Goal: Information Seeking & Learning: Learn about a topic

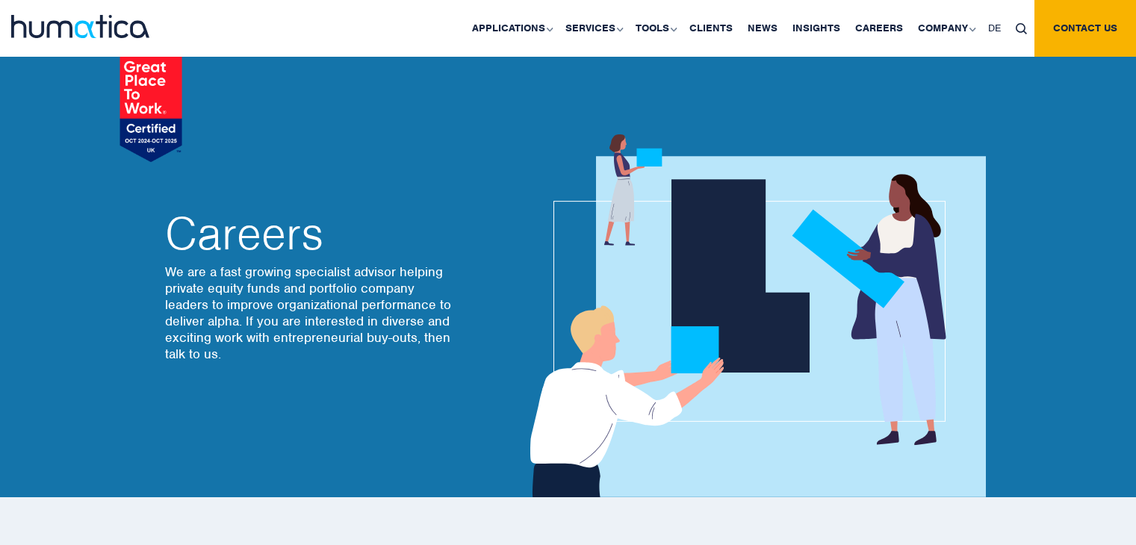
scroll to position [4989, 0]
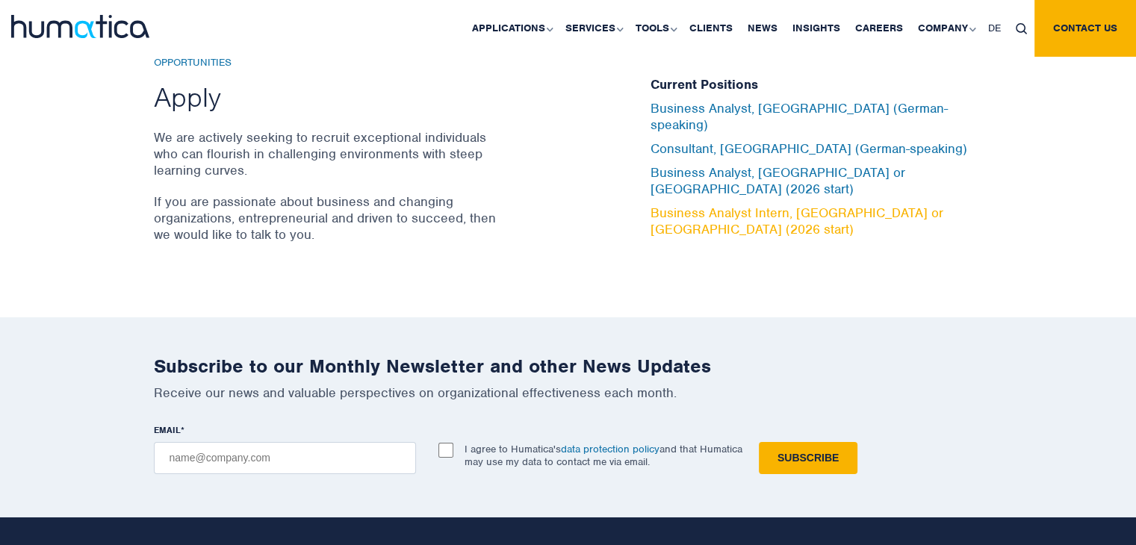
click at [928, 205] on link "Business Analyst Intern, [GEOGRAPHIC_DATA] or [GEOGRAPHIC_DATA] (2026 start)" at bounding box center [796, 221] width 293 height 33
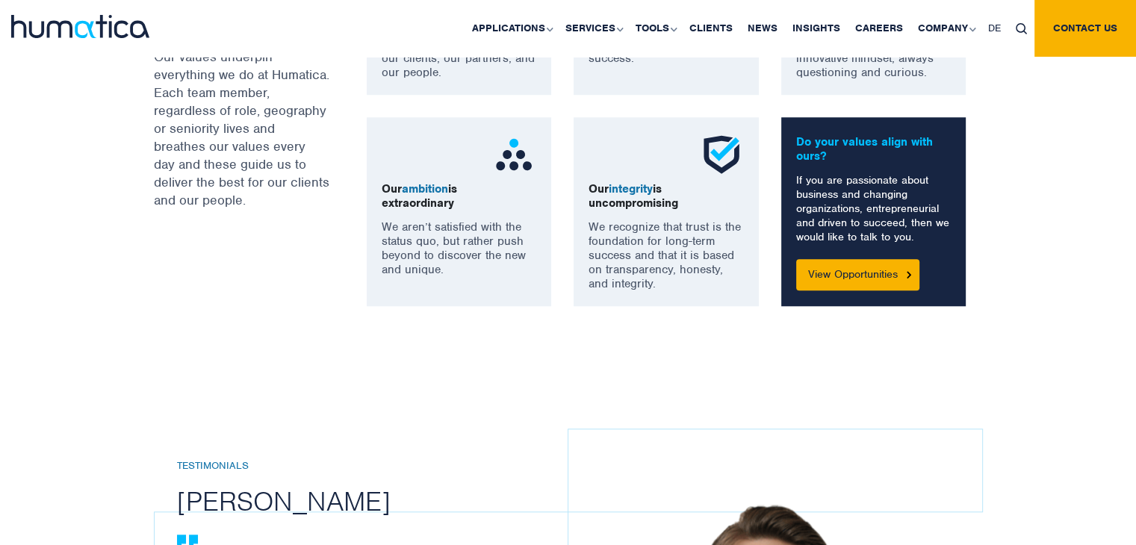
scroll to position [1627, 0]
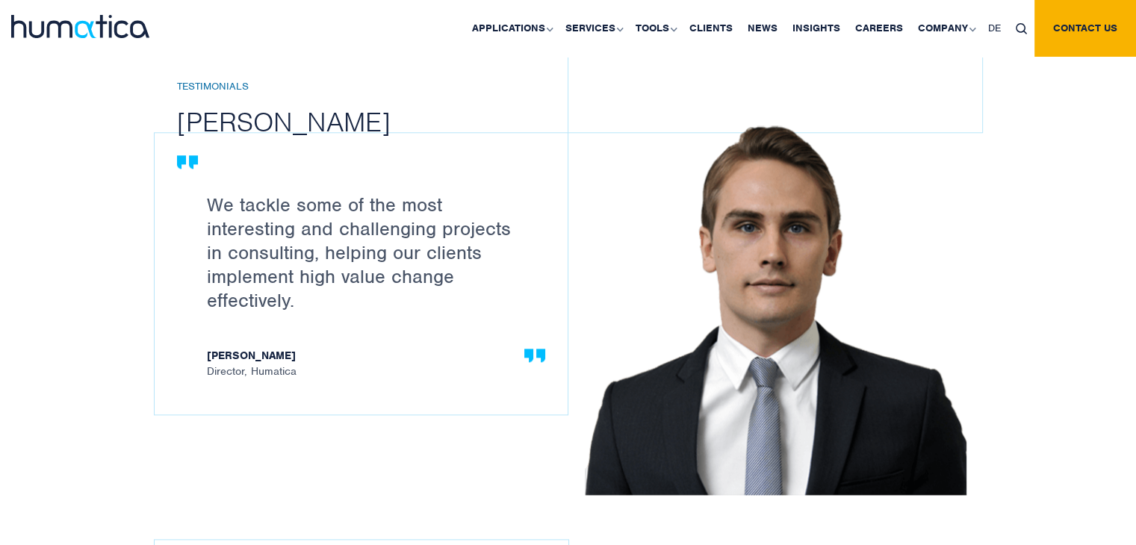
drag, startPoint x: 174, startPoint y: 120, endPoint x: 346, endPoint y: 117, distance: 171.8
click at [346, 117] on div "Testimonials Paul Simpson We tackle some of the most interesting and challengin…" at bounding box center [568, 509] width 829 height 927
click at [893, 19] on link "Careers" at bounding box center [879, 28] width 63 height 57
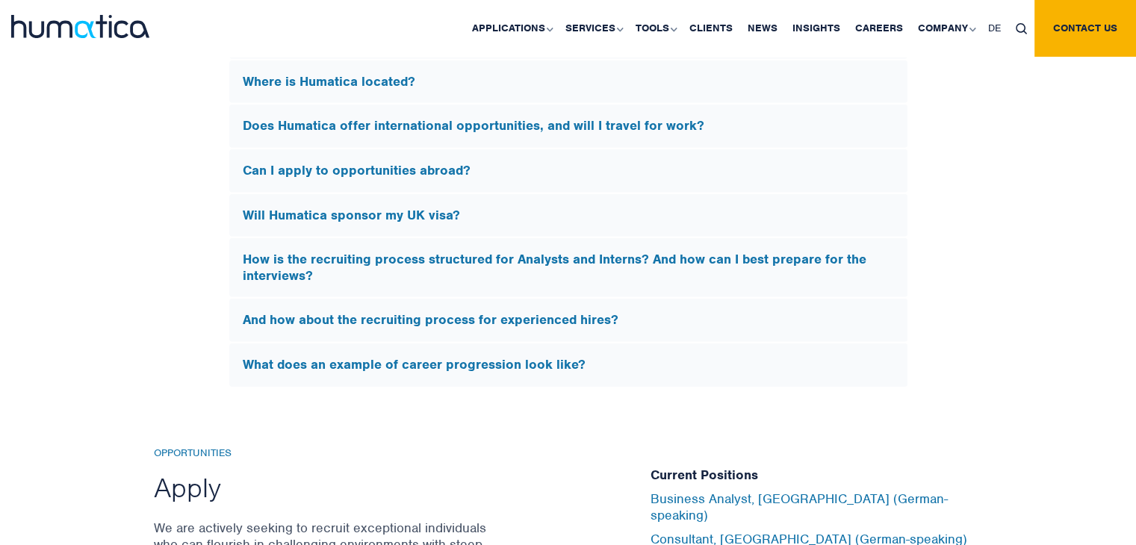
scroll to position [4600, 0]
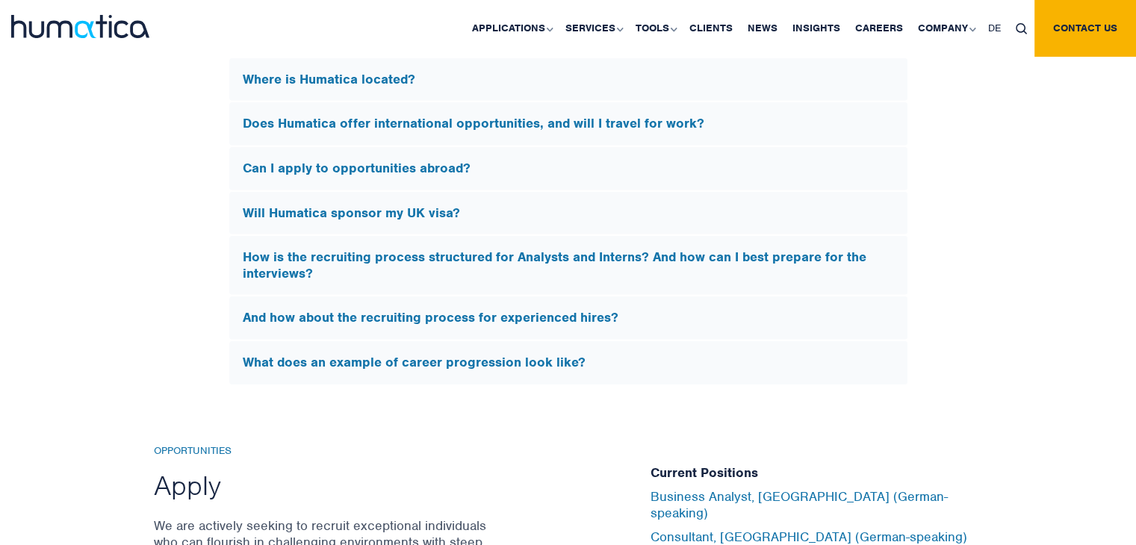
click at [417, 205] on h5 "Will Humatica sponsor my UK visa?" at bounding box center [568, 213] width 651 height 16
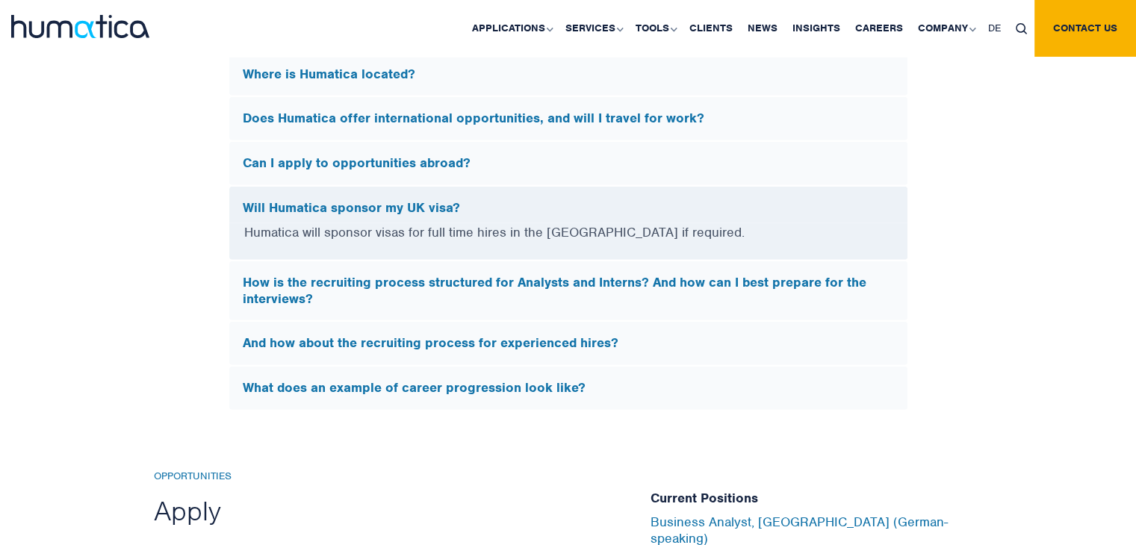
scroll to position [4371, 0]
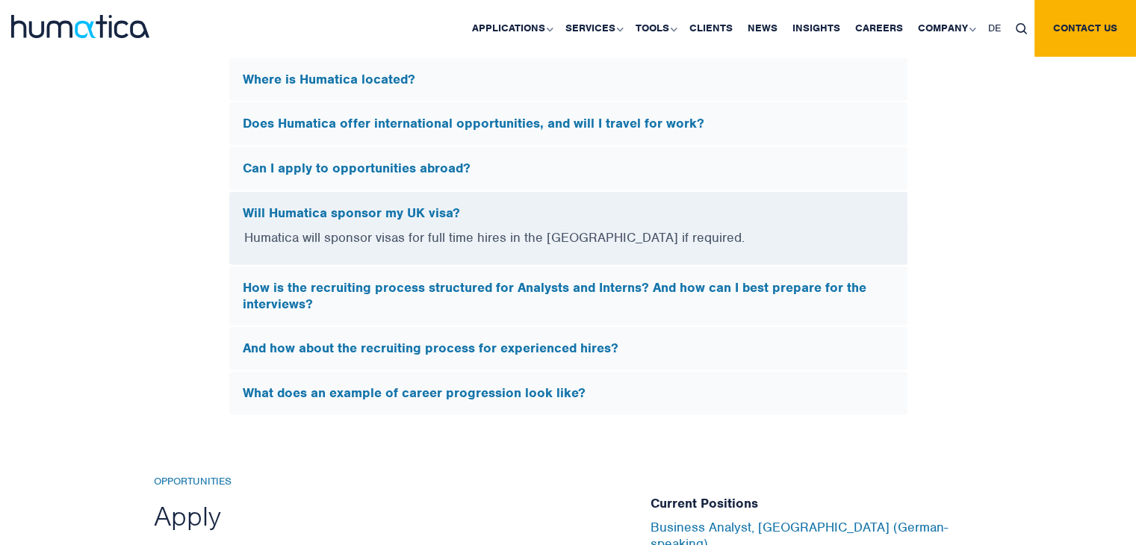
click at [1068, 228] on div "FAQs What does Humatica do? Humatica is a specialist consultancy focused on imp…" at bounding box center [568, 52] width 1136 height 727
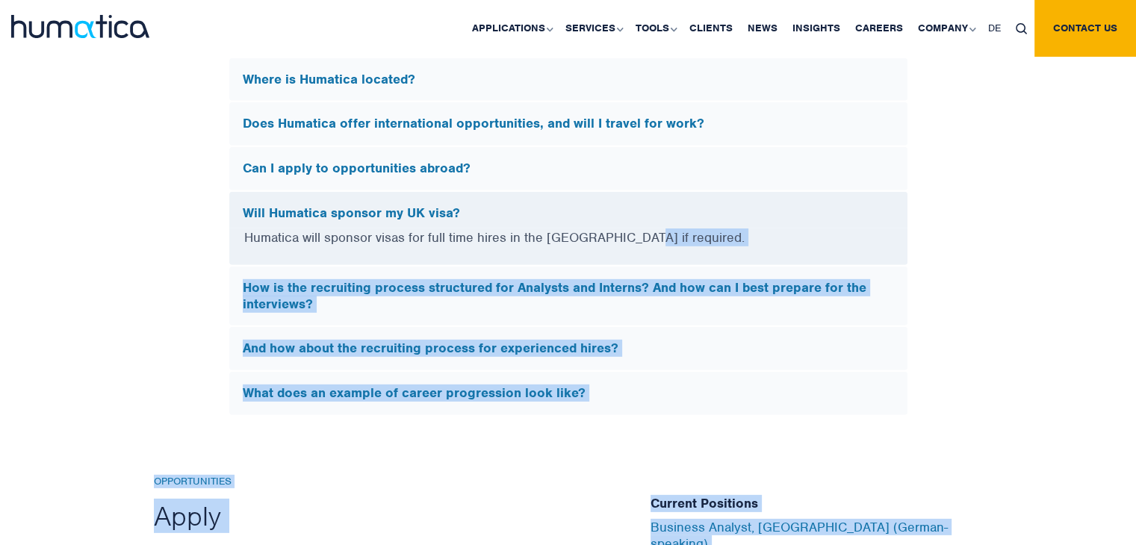
drag, startPoint x: 1068, startPoint y: 228, endPoint x: 1146, endPoint y: 326, distance: 125.4
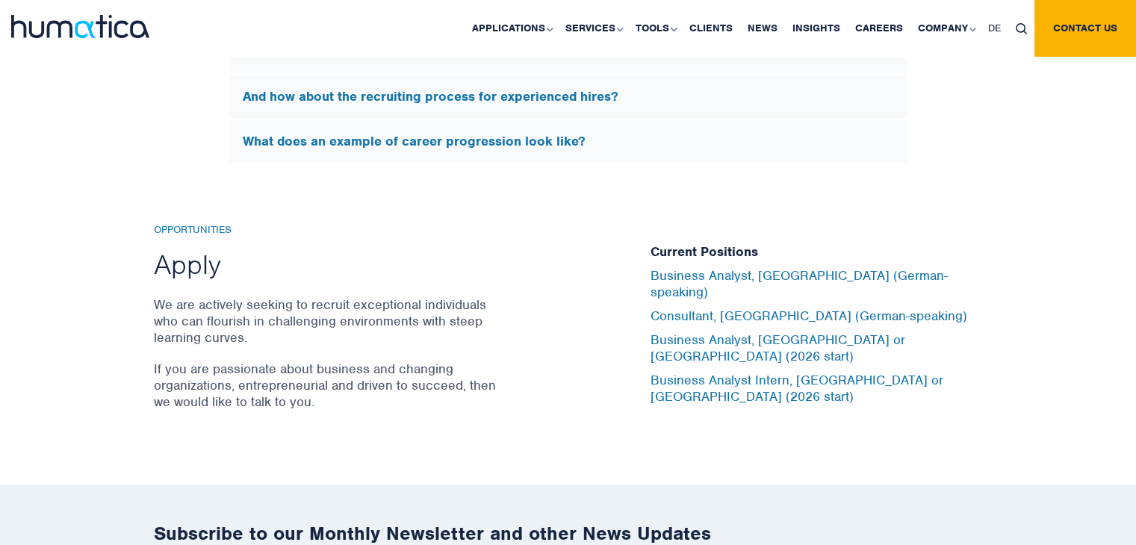
scroll to position [4536, 0]
